Goal: Task Accomplishment & Management: Manage account settings

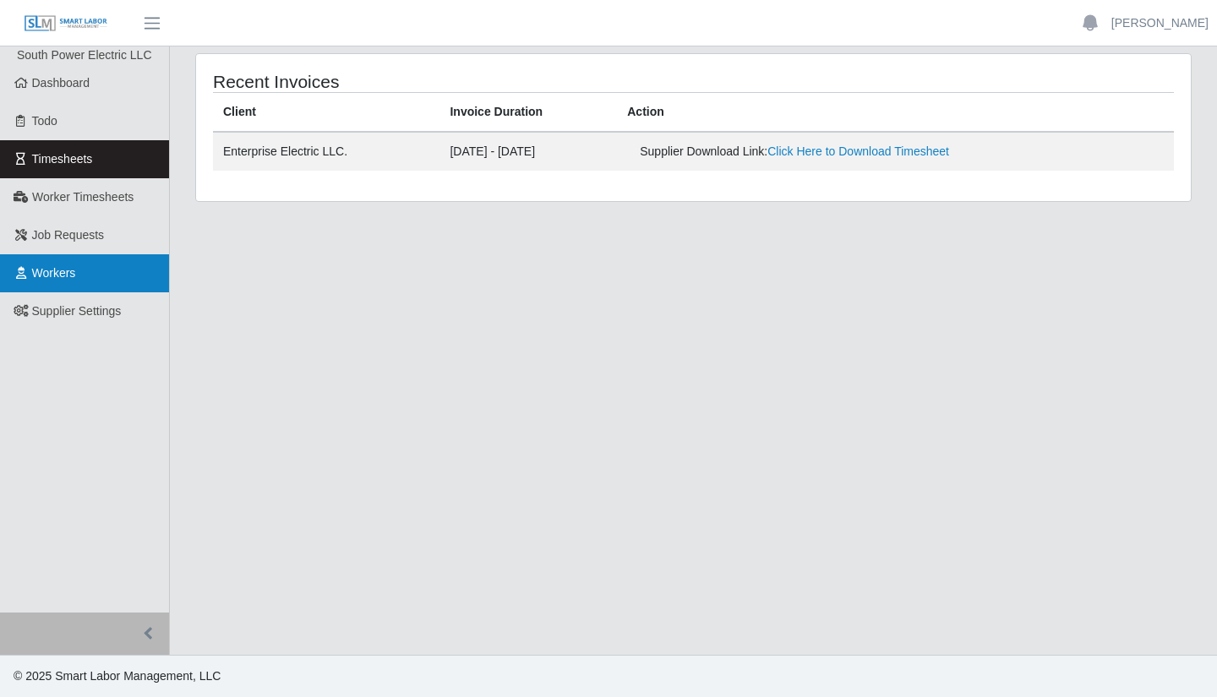
click at [80, 280] on link "Workers" at bounding box center [84, 273] width 169 height 38
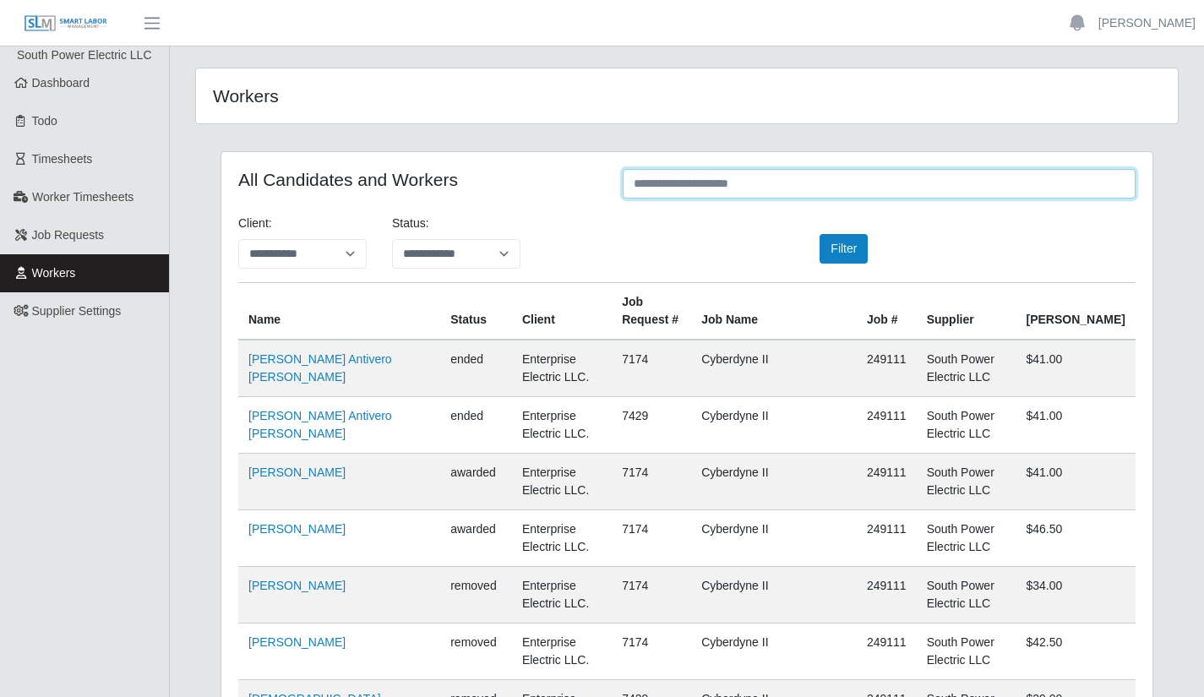
click at [713, 187] on input "text" at bounding box center [879, 184] width 513 height 30
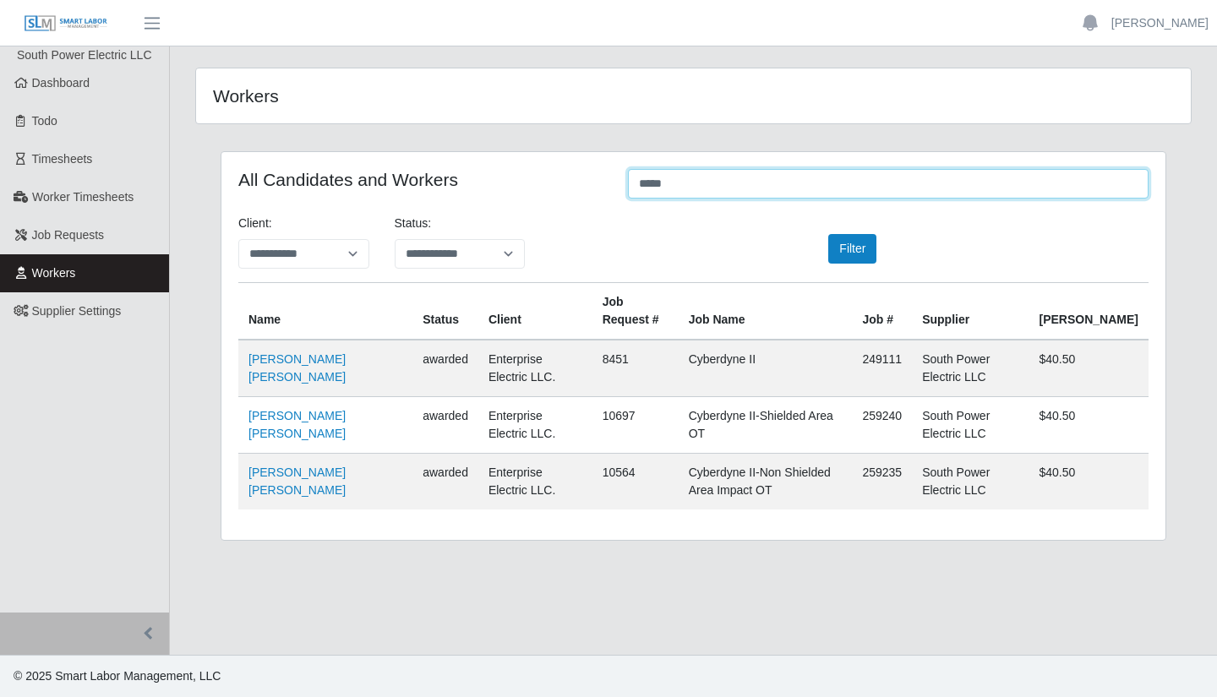
type input "*****"
